Goal: Find specific page/section: Find specific page/section

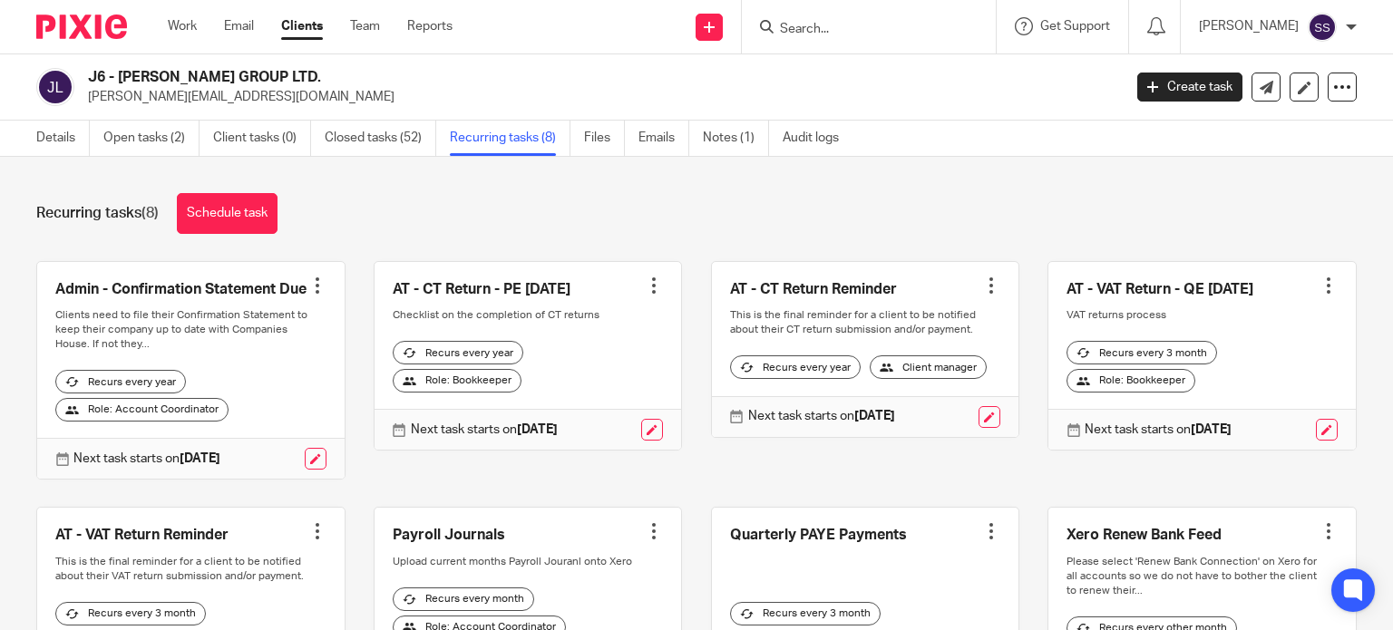
click at [855, 24] on input "Search" at bounding box center [859, 30] width 163 height 16
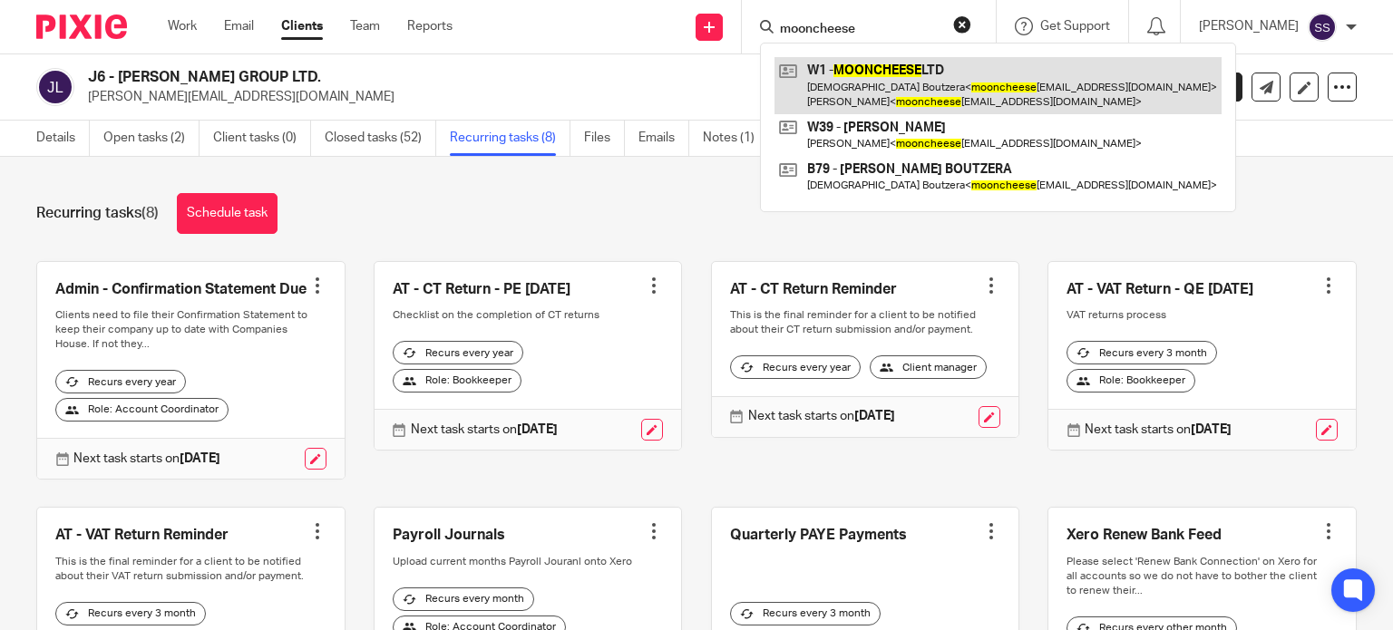
type input "mooncheese"
click at [878, 73] on link at bounding box center [998, 85] width 447 height 56
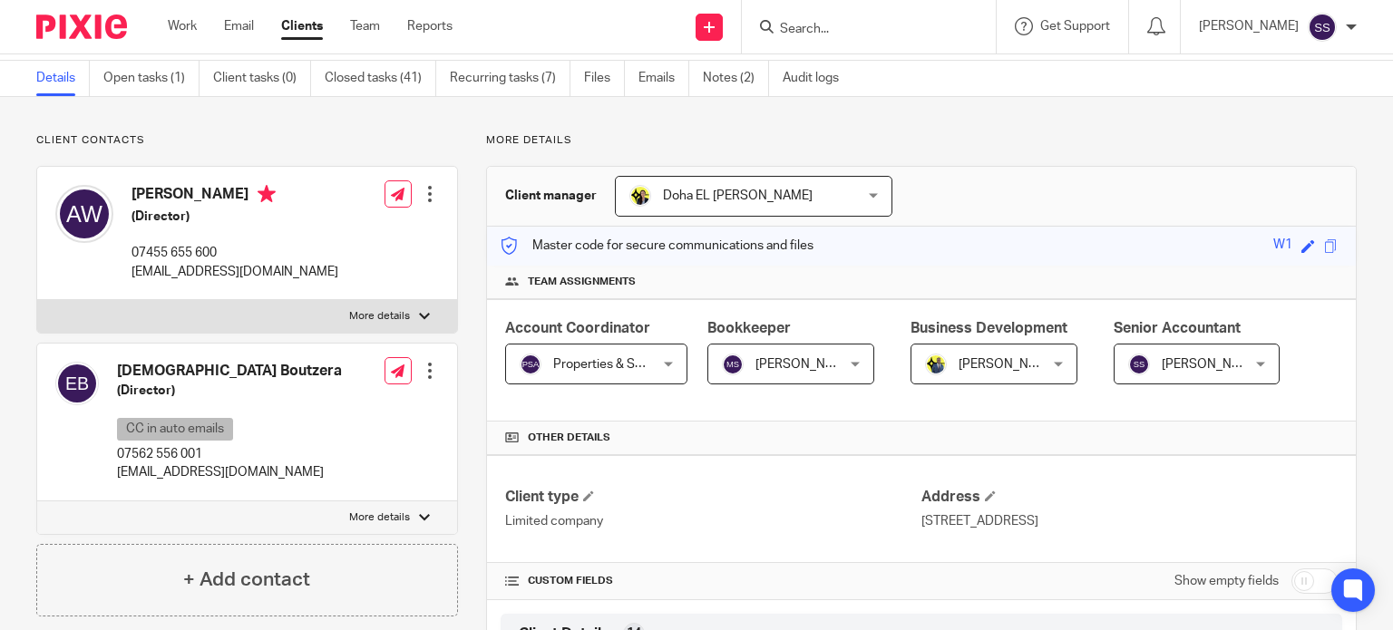
scroll to position [91, 0]
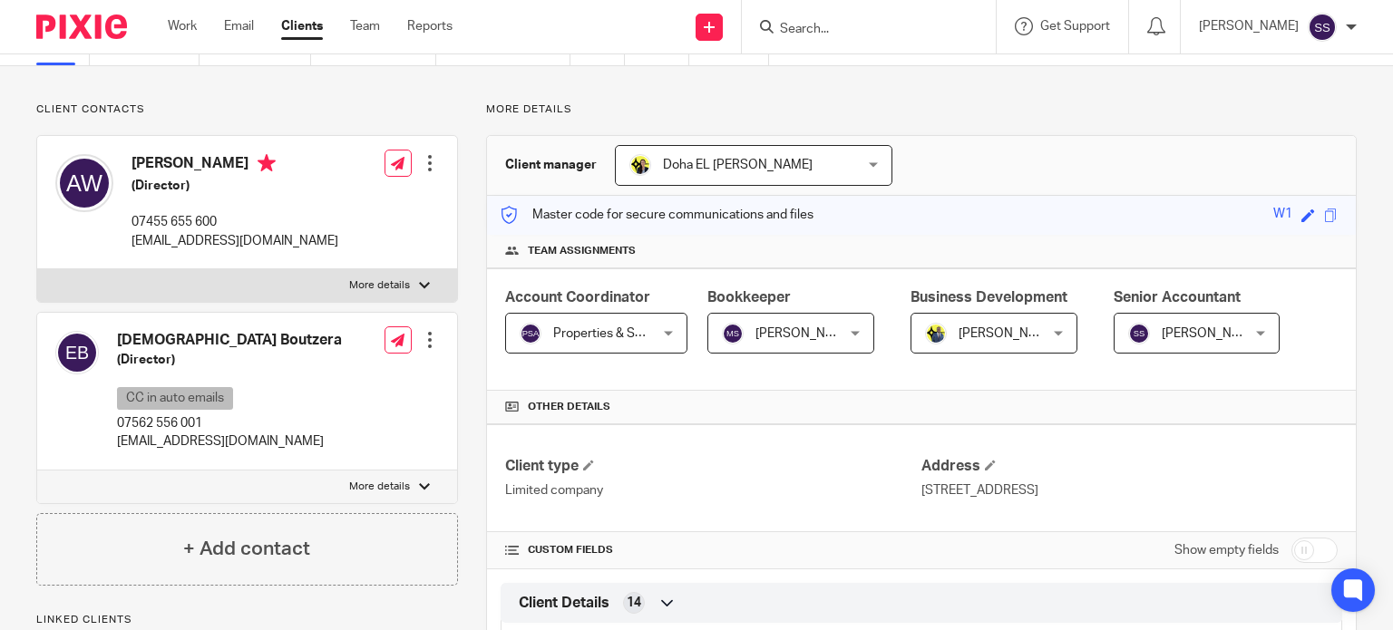
click at [218, 160] on h4 "[PERSON_NAME]" at bounding box center [235, 165] width 207 height 23
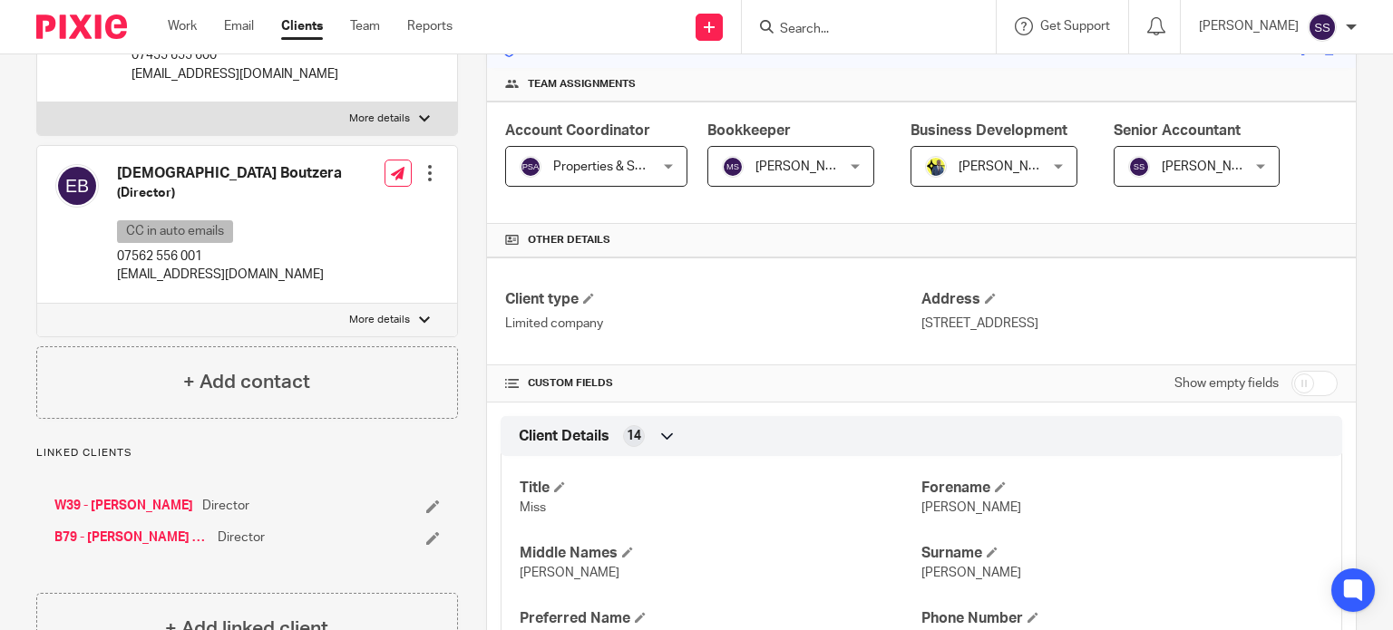
scroll to position [363, 0]
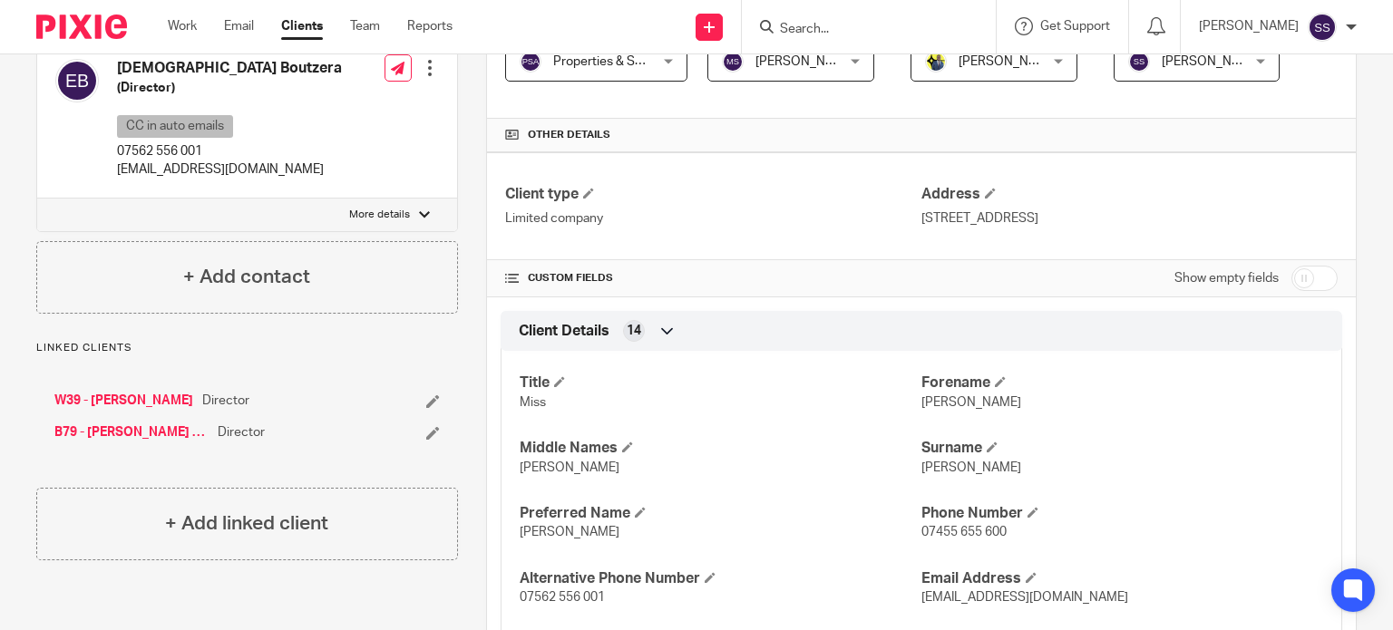
click at [149, 403] on link "W39 - [PERSON_NAME]" at bounding box center [123, 401] width 139 height 18
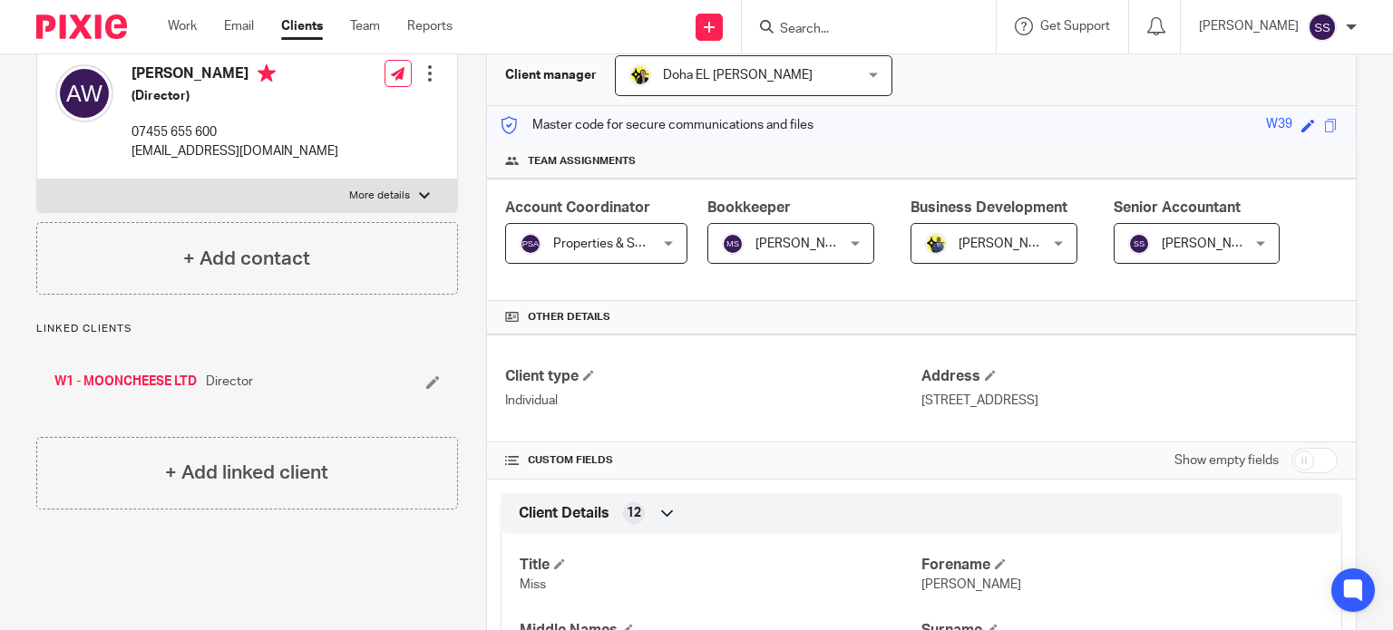
scroll to position [180, 0]
